Goal: Transaction & Acquisition: Purchase product/service

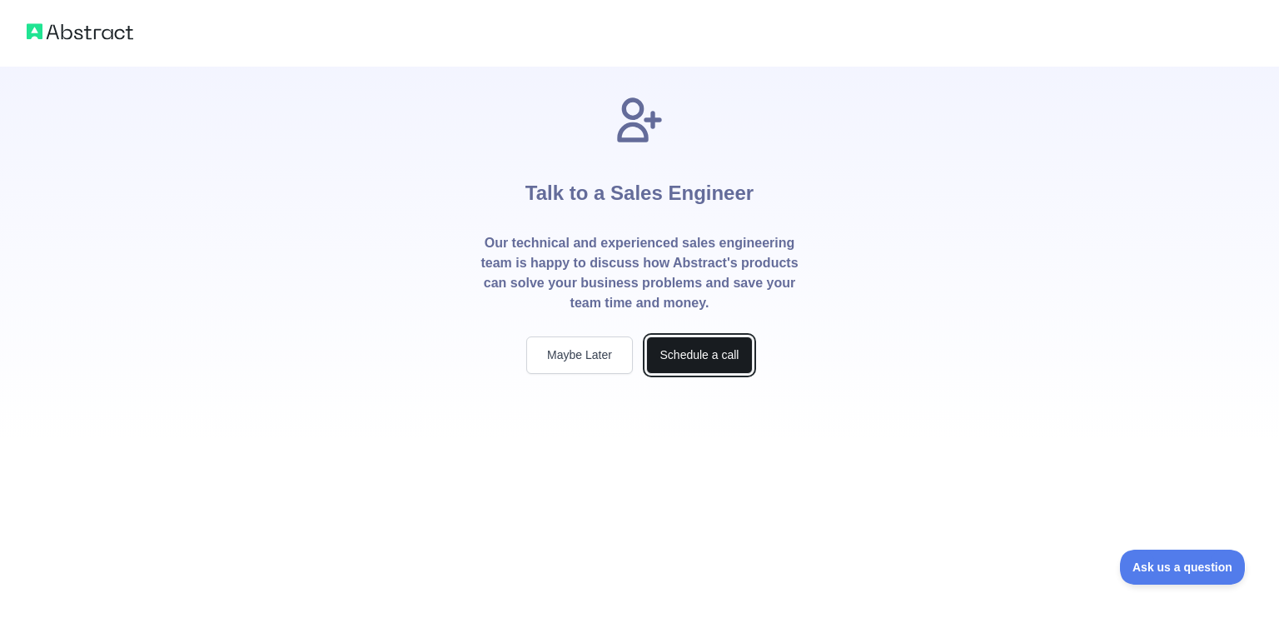
click at [676, 352] on button "Schedule a call" at bounding box center [699, 354] width 107 height 37
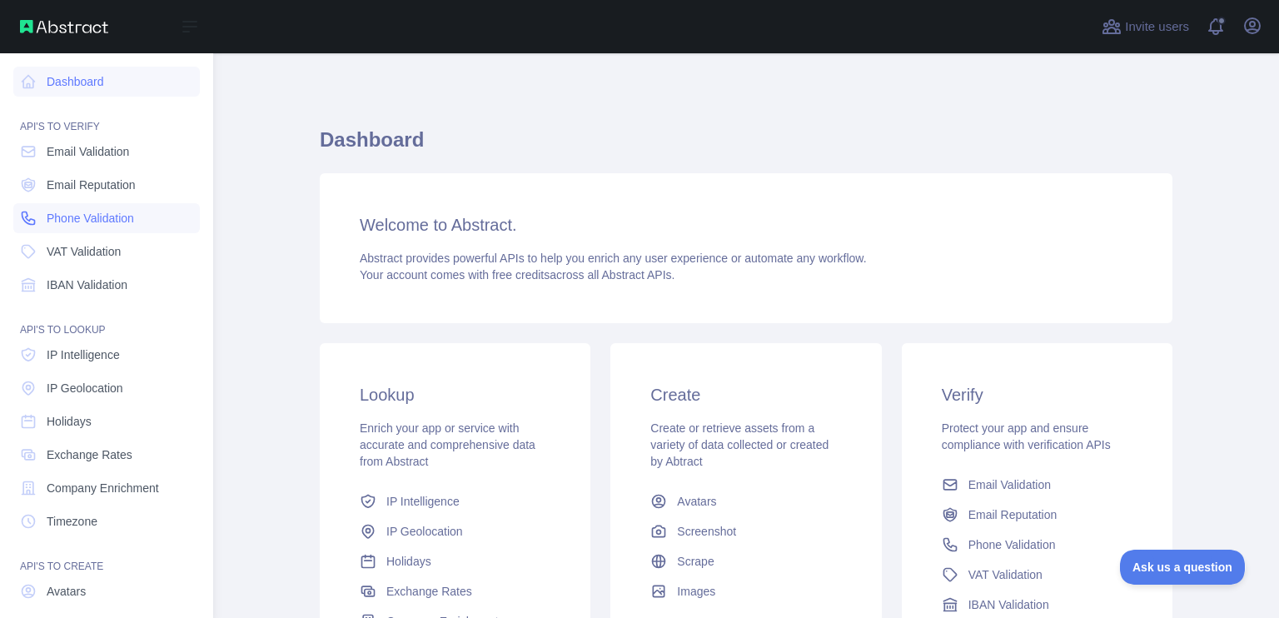
click at [84, 216] on span "Phone Validation" at bounding box center [90, 218] width 87 height 17
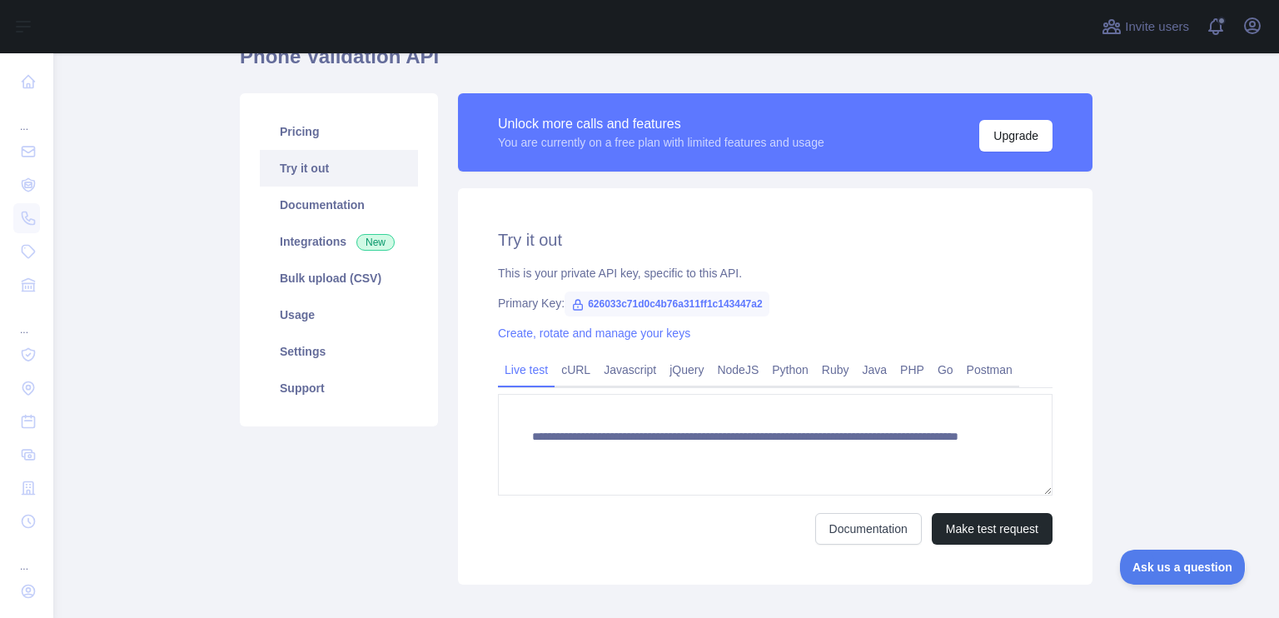
scroll to position [166, 0]
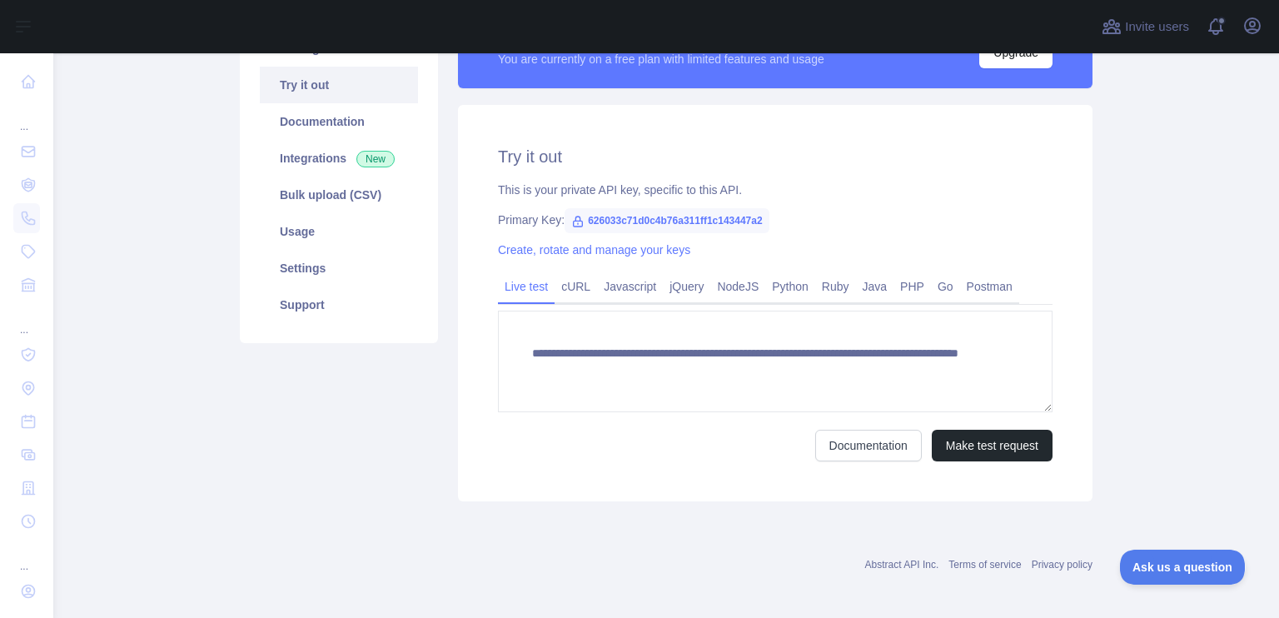
click at [605, 219] on span "626033c71d0c4b76a311ff1c143447a2" at bounding box center [666, 220] width 205 height 25
drag, startPoint x: 579, startPoint y: 220, endPoint x: 753, endPoint y: 223, distance: 174.8
click at [753, 223] on span "626033c71d0c4b76a311ff1c143447a2" at bounding box center [666, 220] width 205 height 25
copy span "626033c71d0c4b76a311ff1c143447a2"
click at [817, 203] on div "**********" at bounding box center [775, 303] width 634 height 396
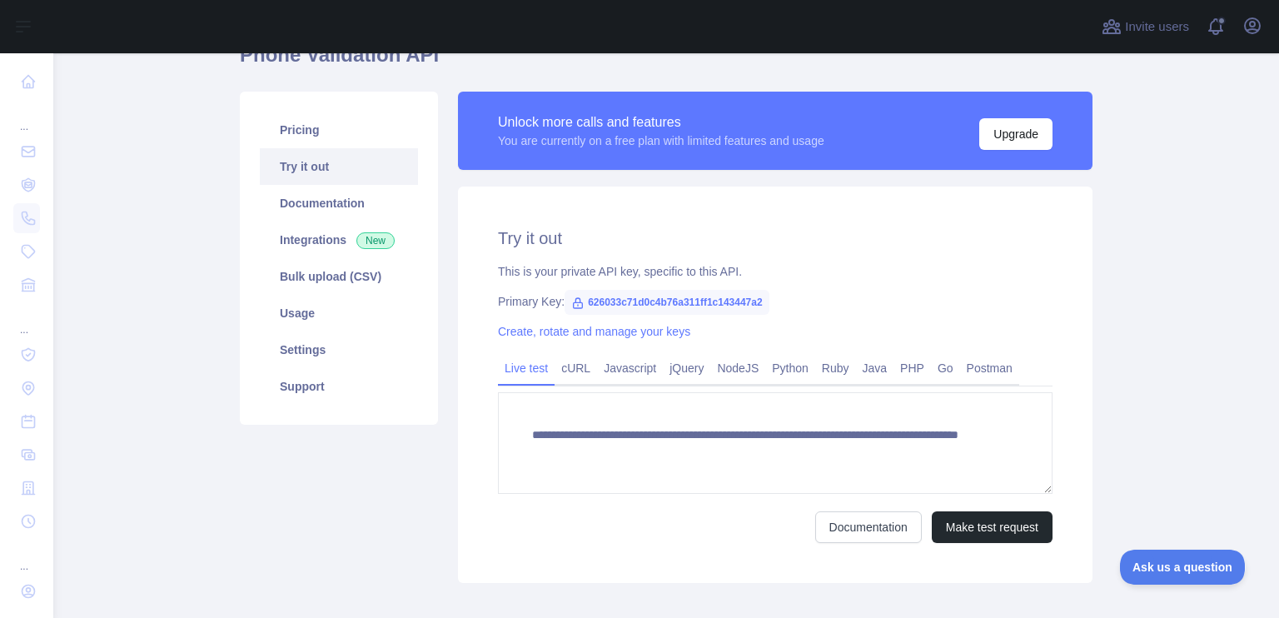
scroll to position [0, 0]
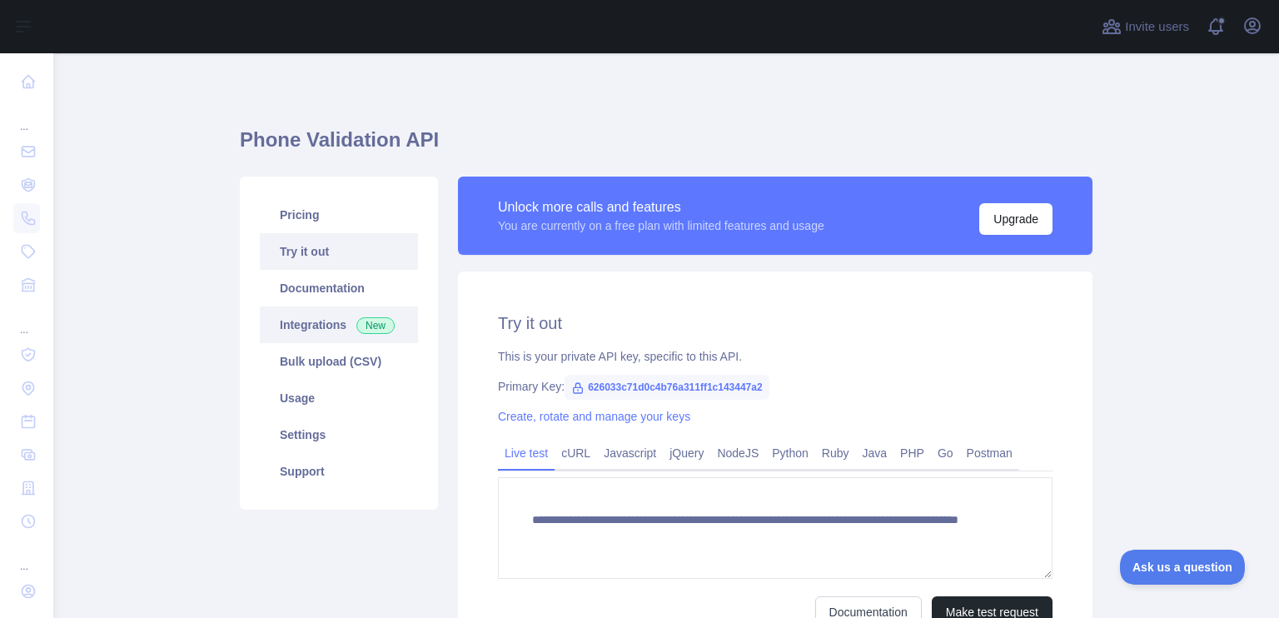
click at [300, 325] on link "Integrations New" at bounding box center [339, 324] width 158 height 37
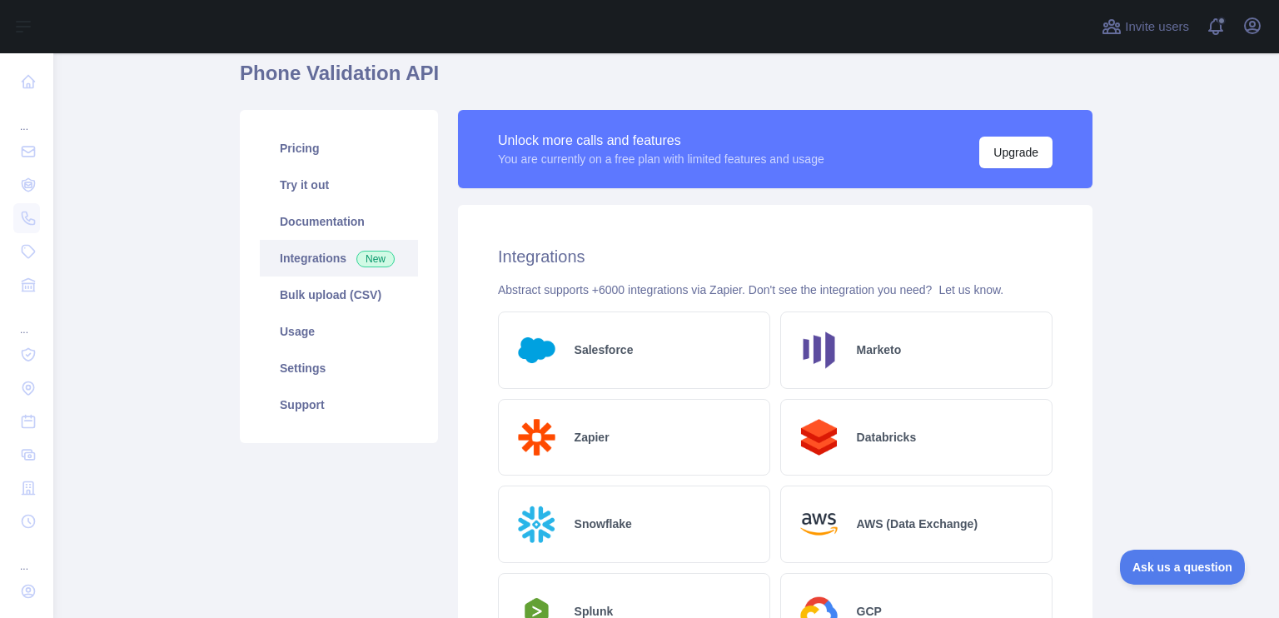
scroll to position [39, 0]
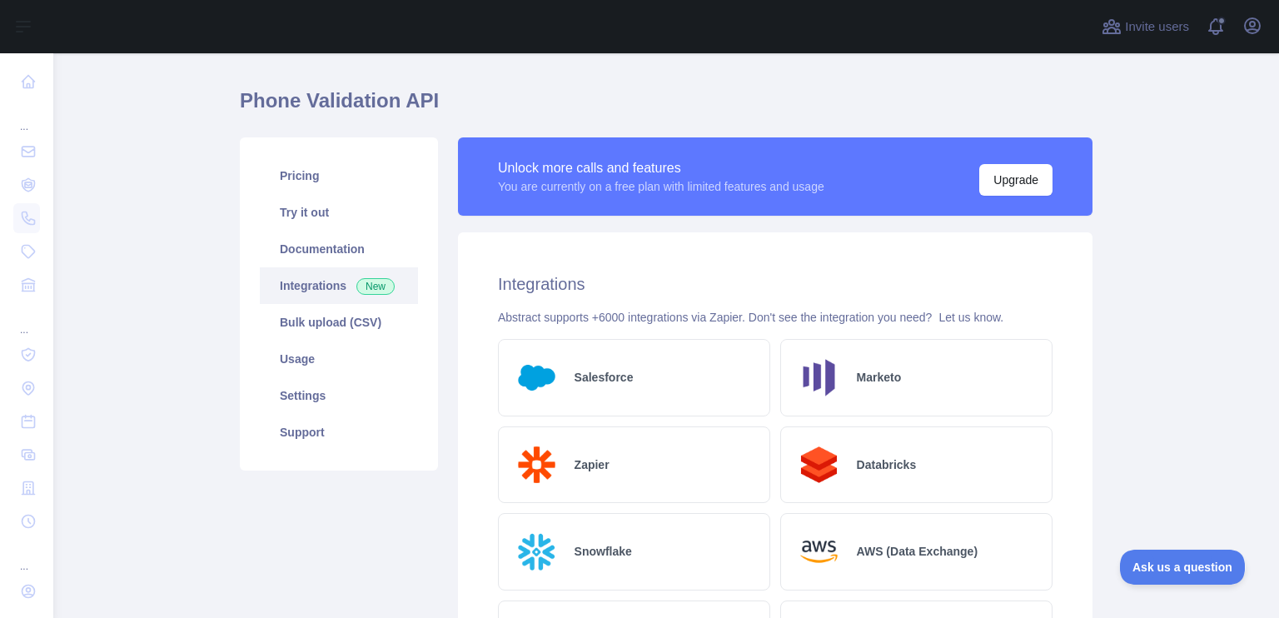
click at [190, 169] on main "Phone Validation API Pricing Try it out Documentation Integrations New Bulk upl…" at bounding box center [665, 335] width 1225 height 564
click at [1139, 291] on main "Phone Validation API Pricing Try it out Documentation Integrations New Bulk upl…" at bounding box center [665, 335] width 1225 height 564
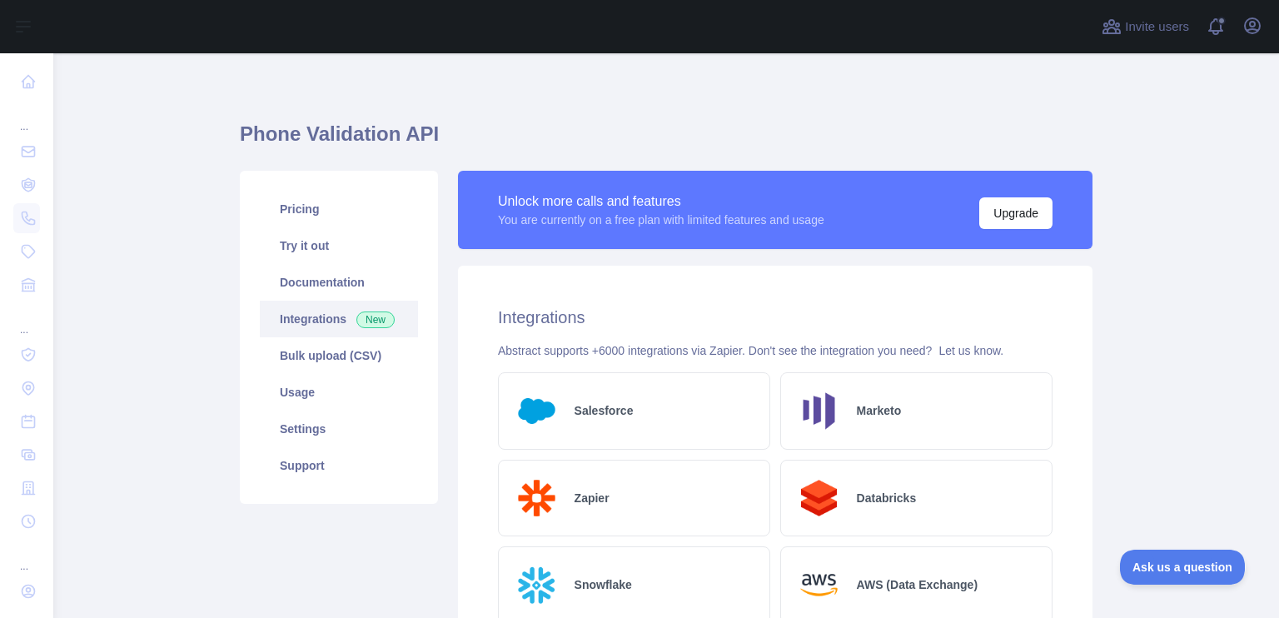
scroll to position [0, 0]
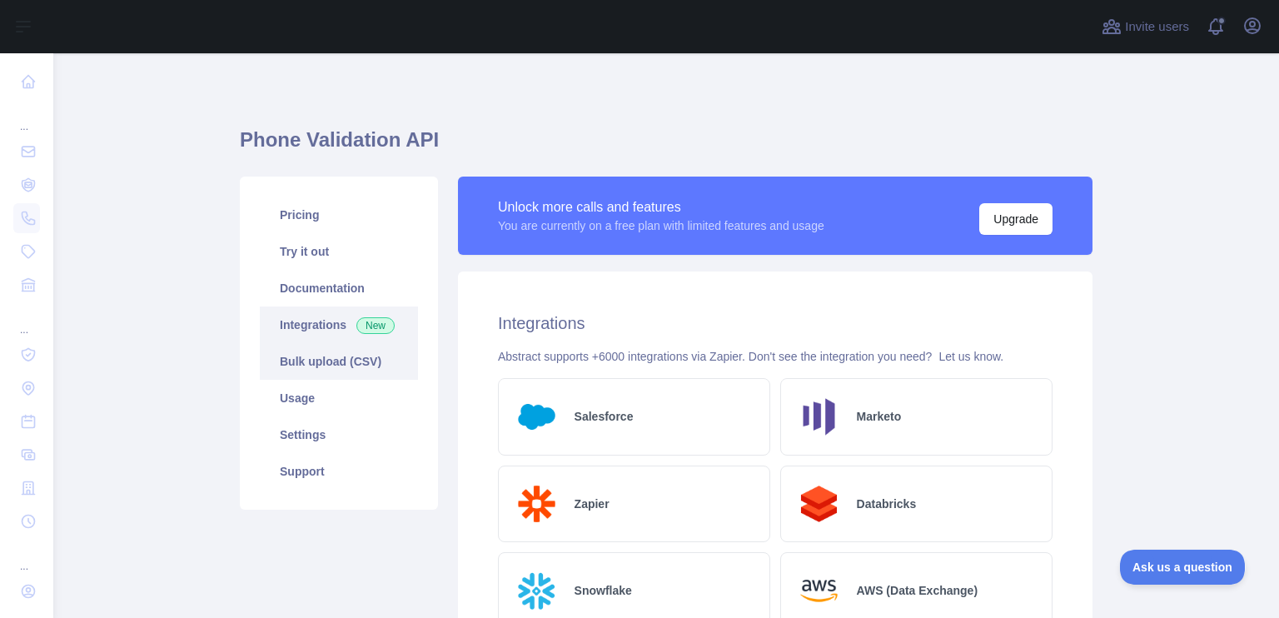
click at [330, 363] on link "Bulk upload (CSV)" at bounding box center [339, 361] width 158 height 37
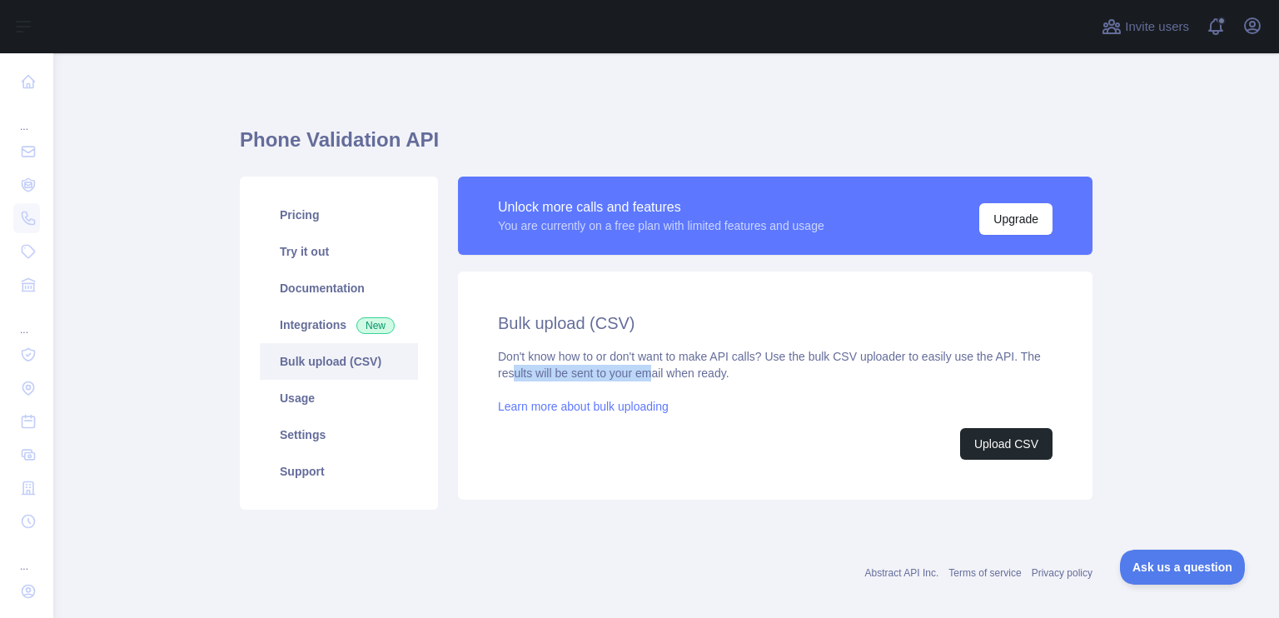
drag, startPoint x: 506, startPoint y: 374, endPoint x: 645, endPoint y: 374, distance: 139.0
click at [645, 374] on div "Don't know how to or don't want to make API calls? Use the bulk CSV uploader to…" at bounding box center [775, 404] width 554 height 112
click at [692, 387] on div "Don't know how to or don't want to make API calls? Use the bulk CSV uploader to…" at bounding box center [775, 404] width 554 height 112
click at [636, 404] on link "Learn more about bulk uploading" at bounding box center [583, 406] width 171 height 13
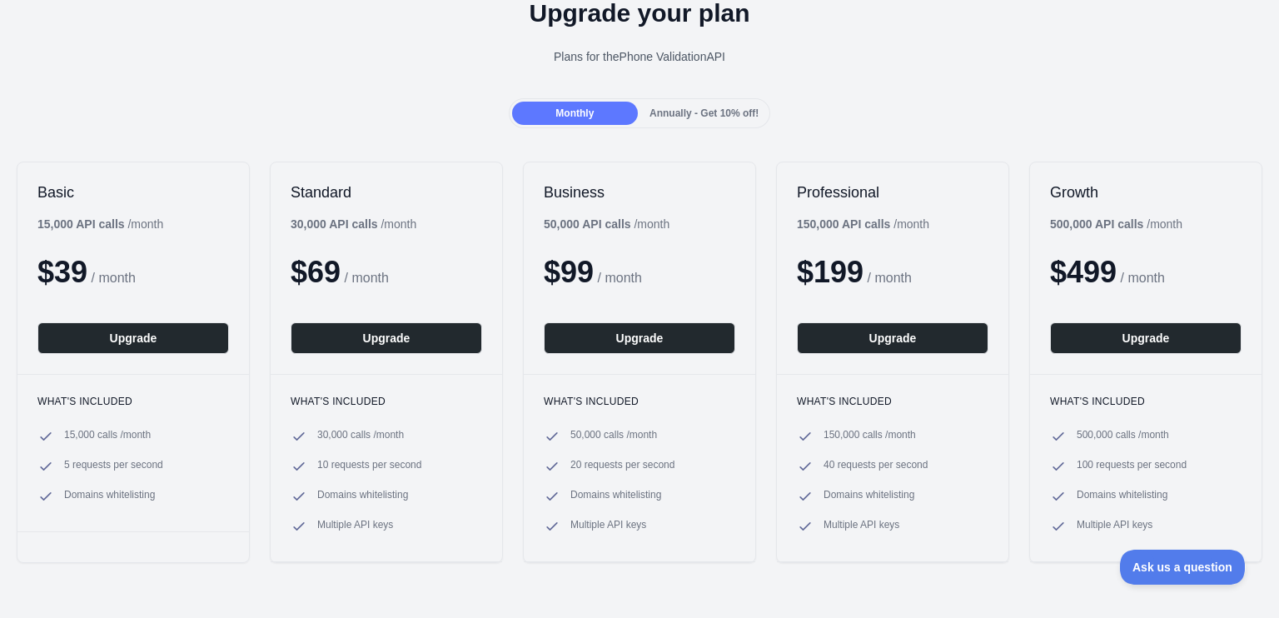
click at [185, 126] on div "Monthly Annually - Get 10% off!" at bounding box center [639, 113] width 1279 height 30
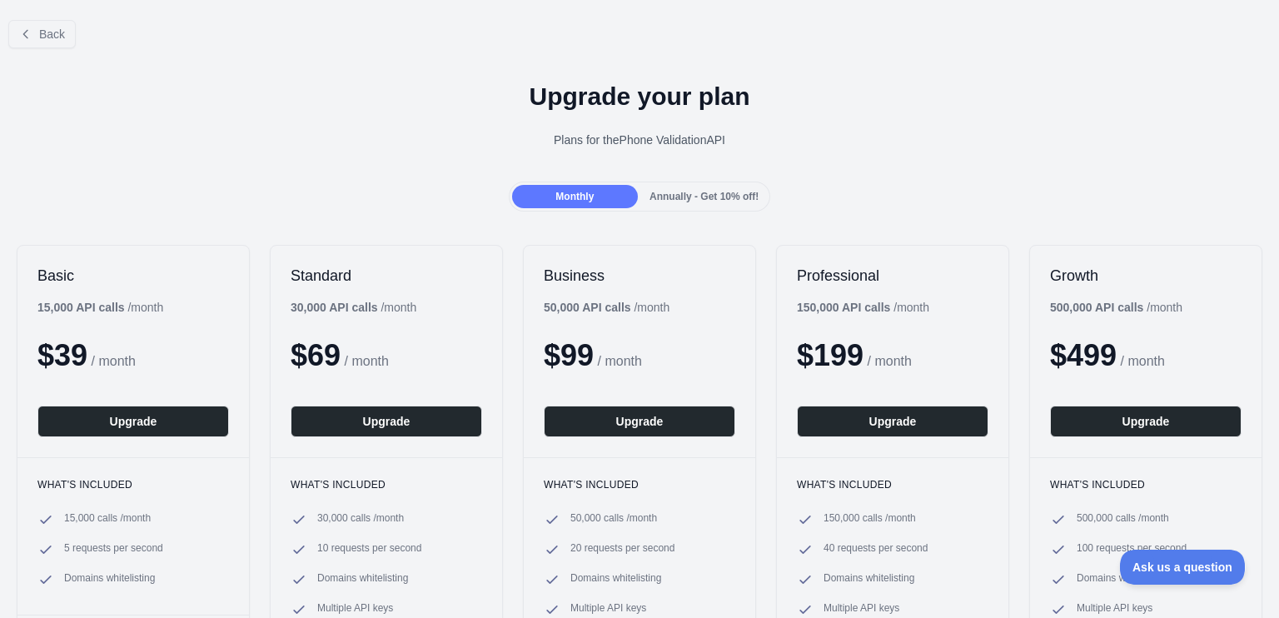
click at [688, 192] on span "Annually - Get 10% off!" at bounding box center [703, 197] width 109 height 12
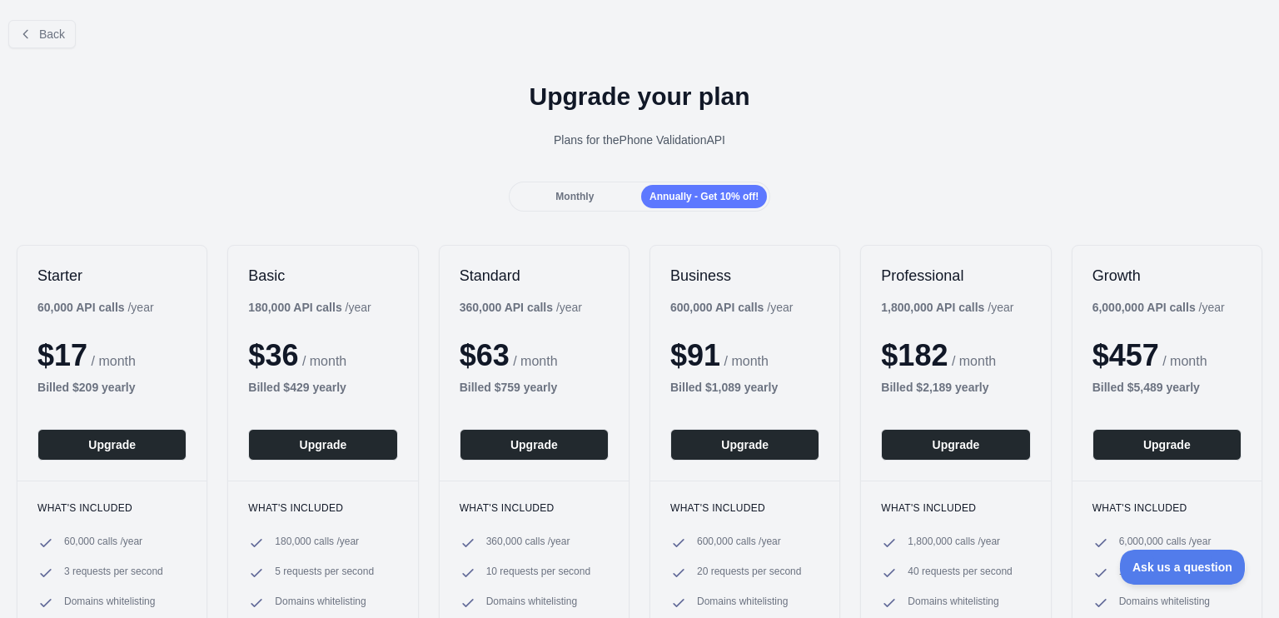
click at [556, 192] on span "Monthly" at bounding box center [574, 197] width 38 height 12
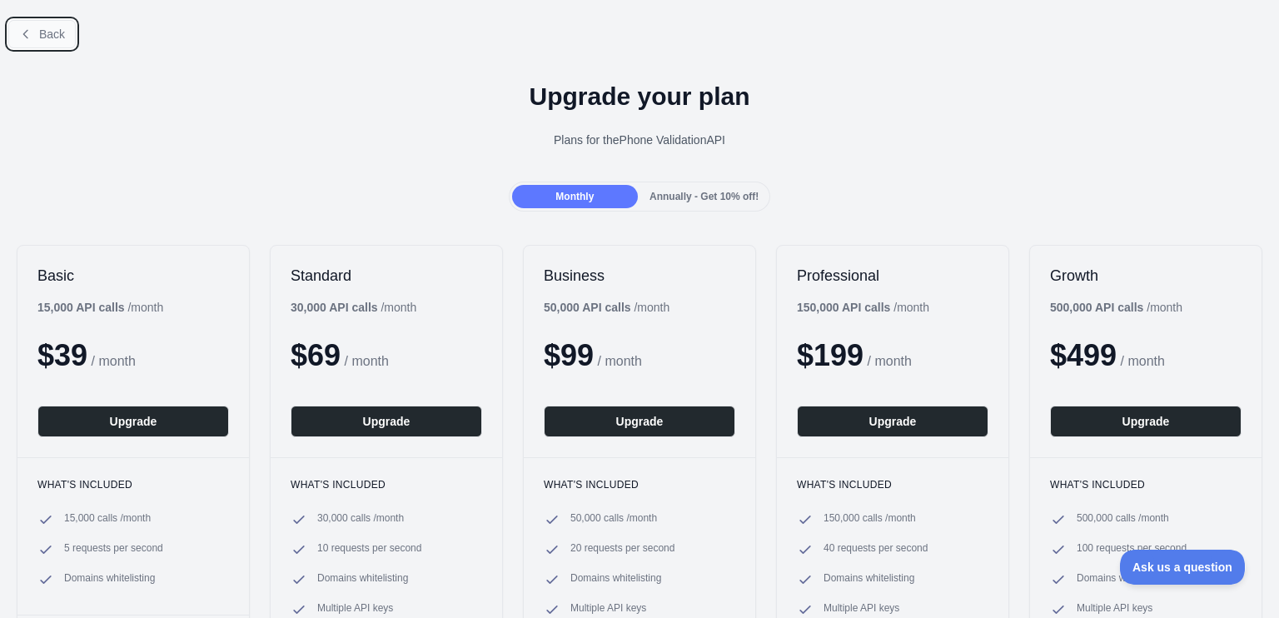
click at [44, 27] on span "Back" at bounding box center [52, 33] width 26 height 13
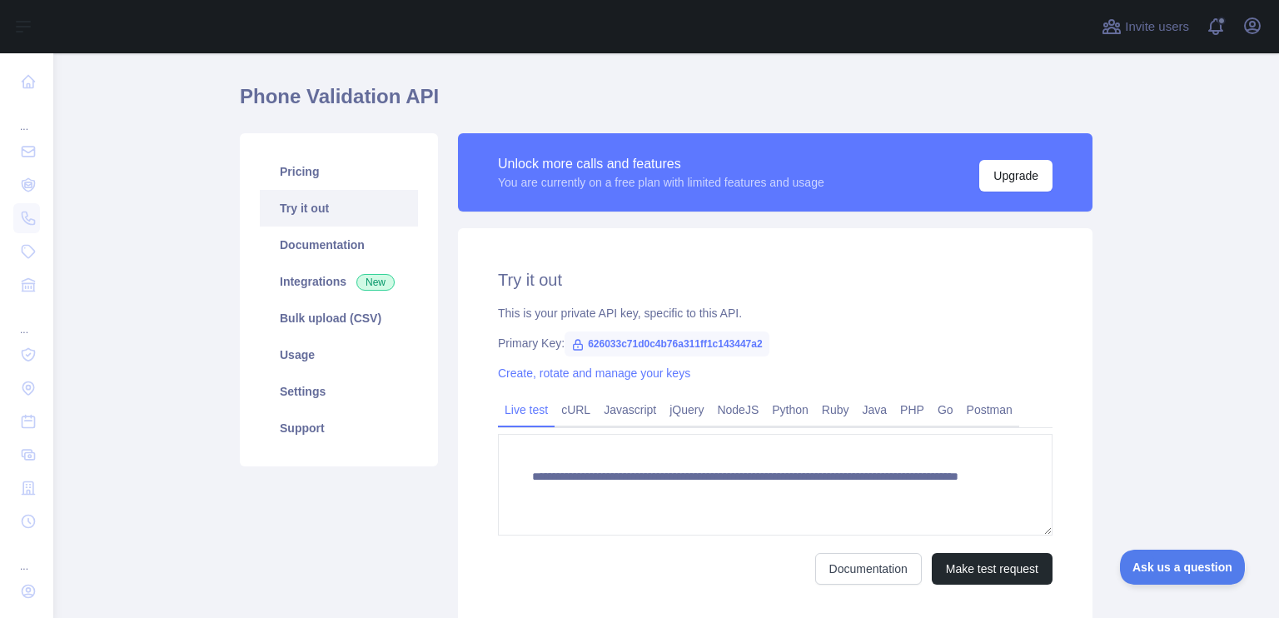
scroll to position [83, 0]
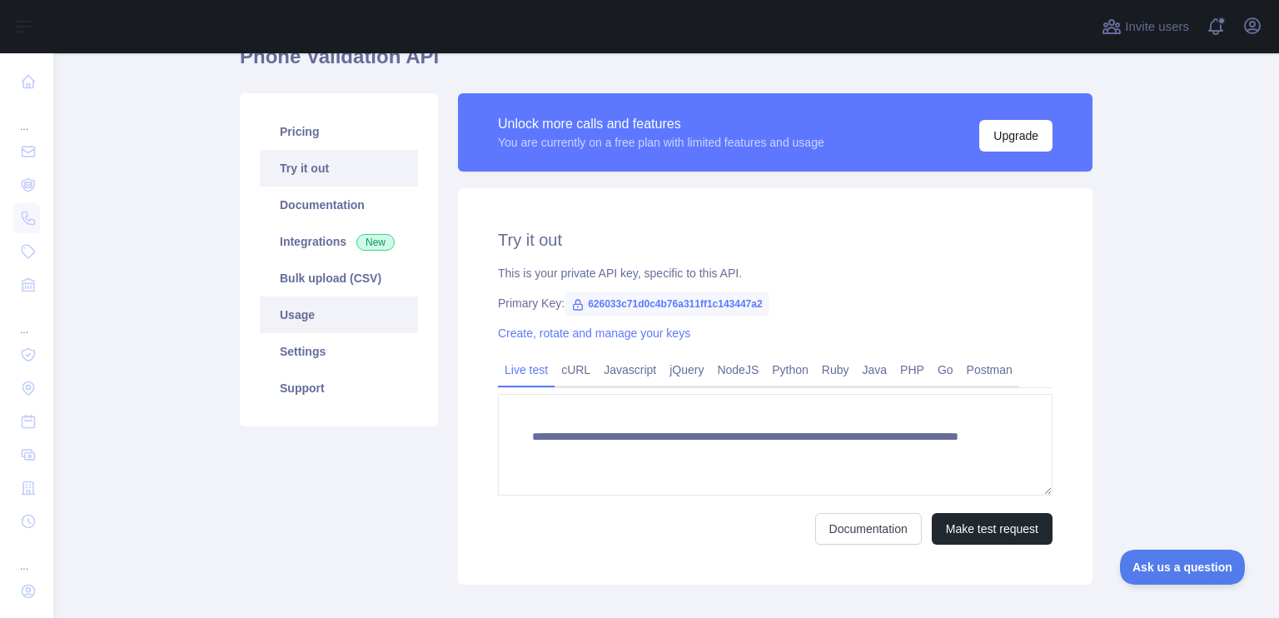
click at [300, 312] on link "Usage" at bounding box center [339, 314] width 158 height 37
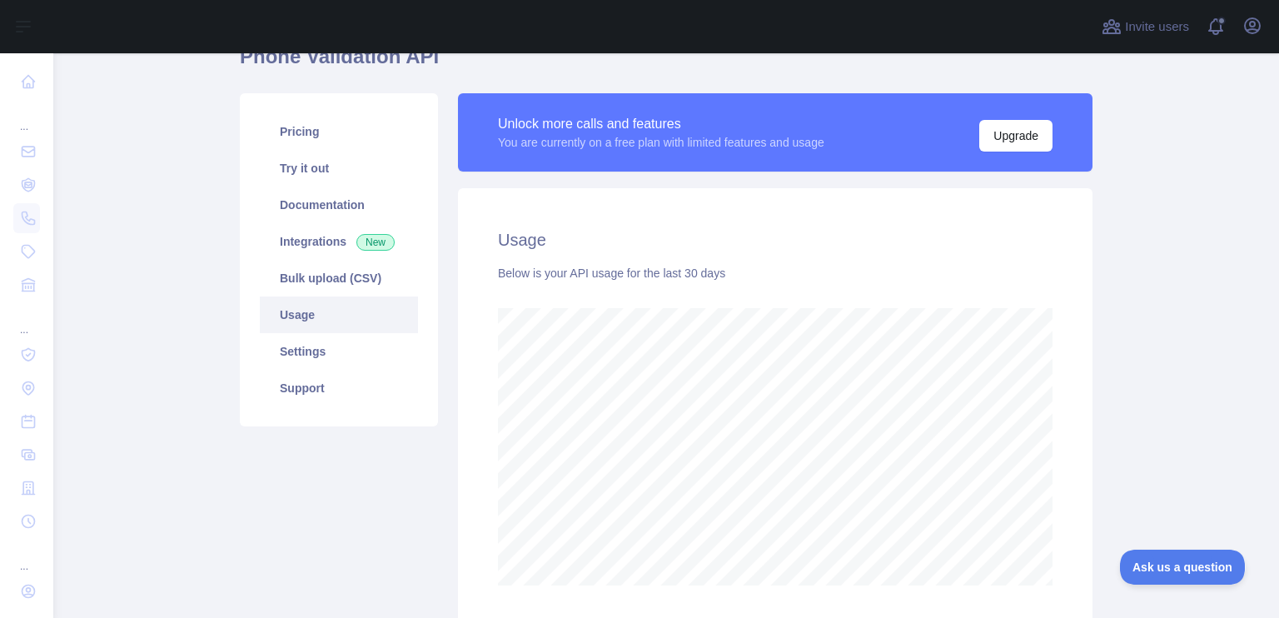
scroll to position [564, 1212]
click at [299, 169] on link "Try it out" at bounding box center [339, 168] width 158 height 37
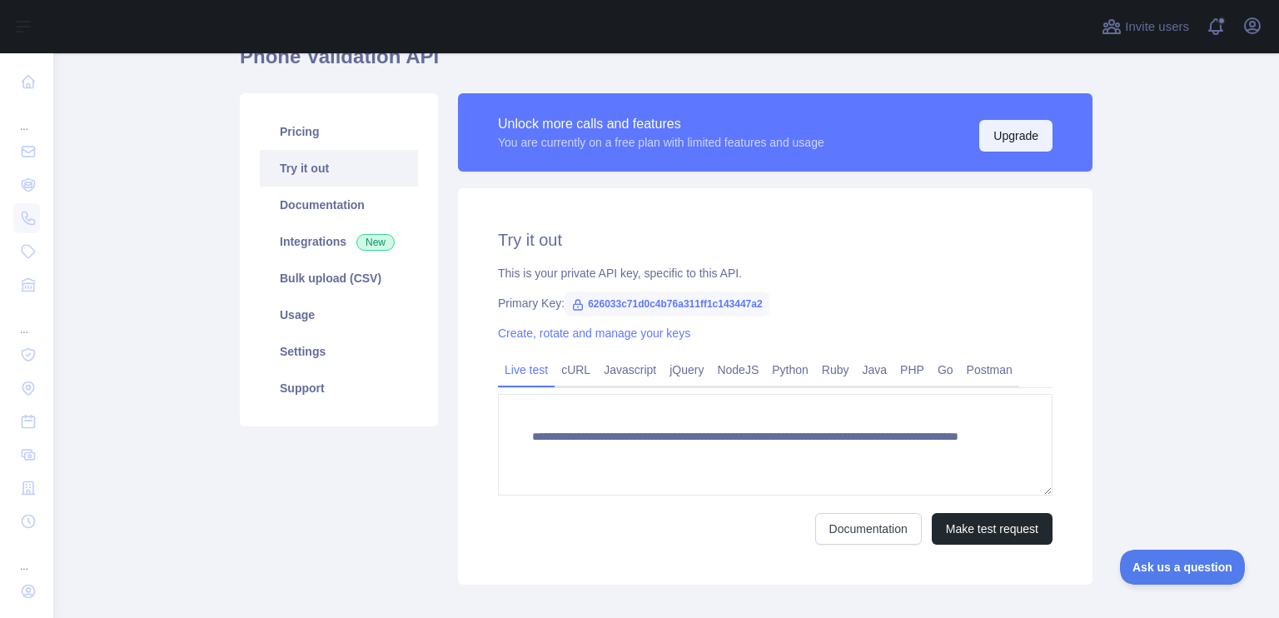
click at [981, 130] on button "Upgrade" at bounding box center [1015, 136] width 73 height 32
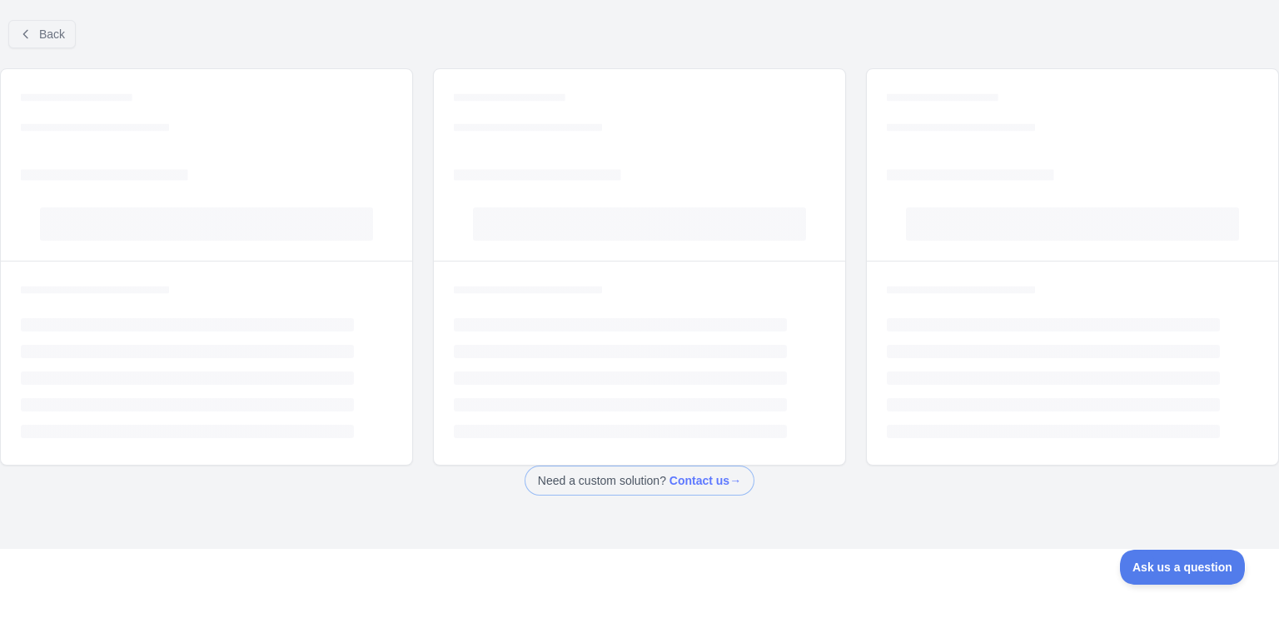
scroll to position [14, 0]
